Goal: Use online tool/utility: Utilize a website feature to perform a specific function

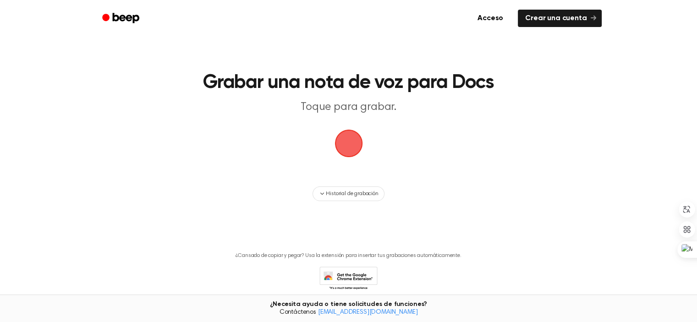
scroll to position [14, 0]
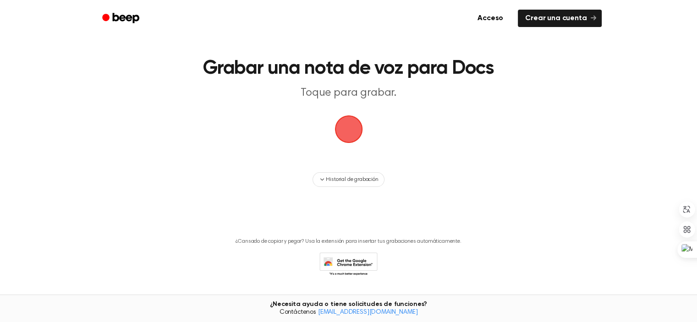
click at [356, 127] on span "button" at bounding box center [349, 130] width 30 height 30
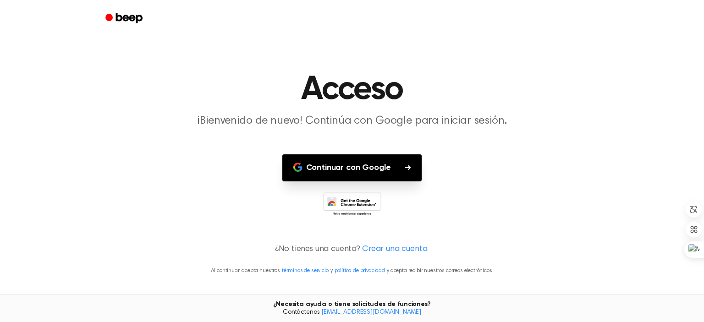
click at [337, 165] on font "Continuar con Google" at bounding box center [348, 168] width 85 height 8
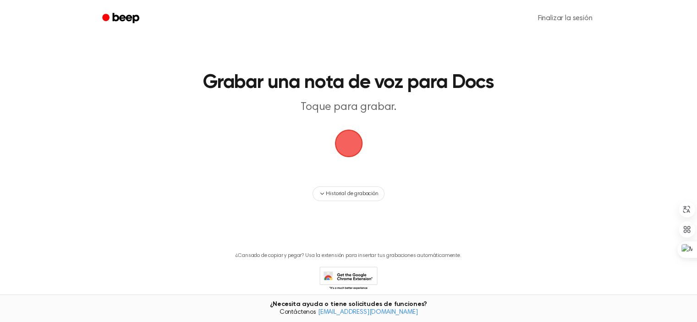
click at [345, 139] on span "button" at bounding box center [349, 144] width 30 height 30
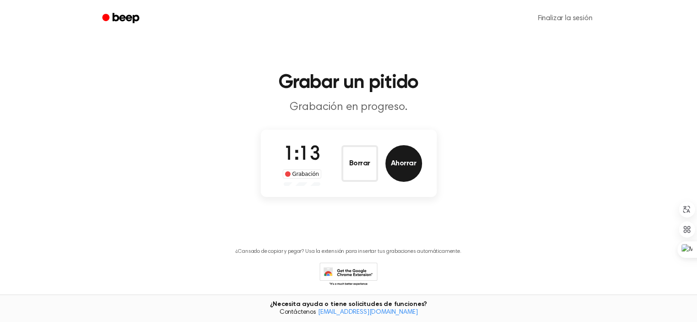
click at [401, 164] on font "Ahorrar" at bounding box center [404, 163] width 26 height 7
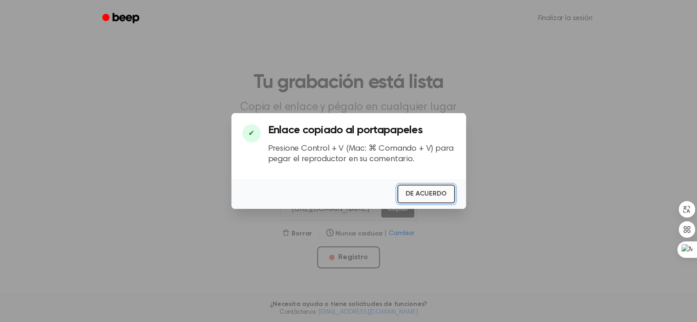
click at [427, 191] on font "DE ACUERDO" at bounding box center [426, 194] width 41 height 6
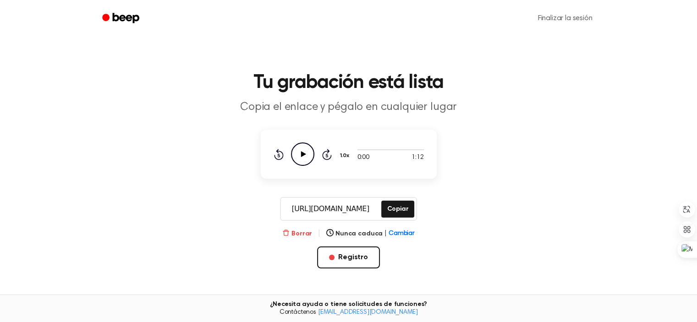
click at [306, 233] on font "Borrar" at bounding box center [301, 234] width 21 height 6
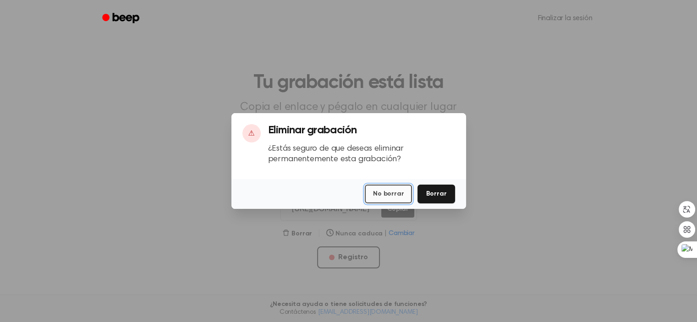
click at [392, 193] on font "No borrar" at bounding box center [388, 194] width 31 height 6
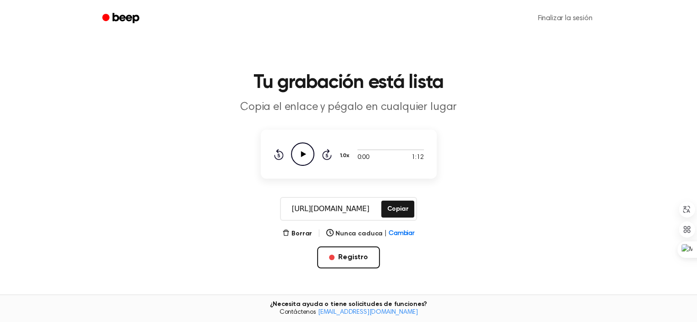
click at [301, 239] on div "Borrar | Nunca caduca | Cambiar Registro" at bounding box center [349, 263] width 176 height 70
click at [299, 234] on font "Borrar" at bounding box center [301, 234] width 21 height 6
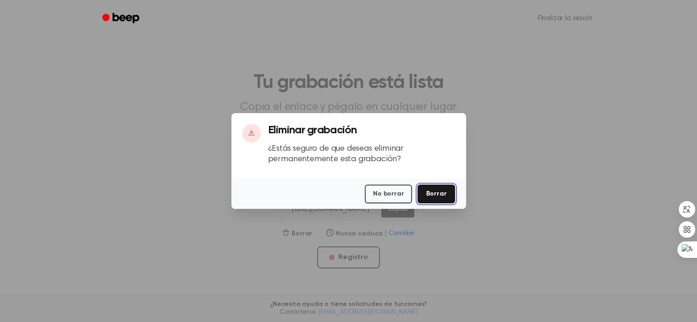
click at [434, 189] on font "Borrar" at bounding box center [436, 194] width 21 height 10
